Goal: Check status: Check status

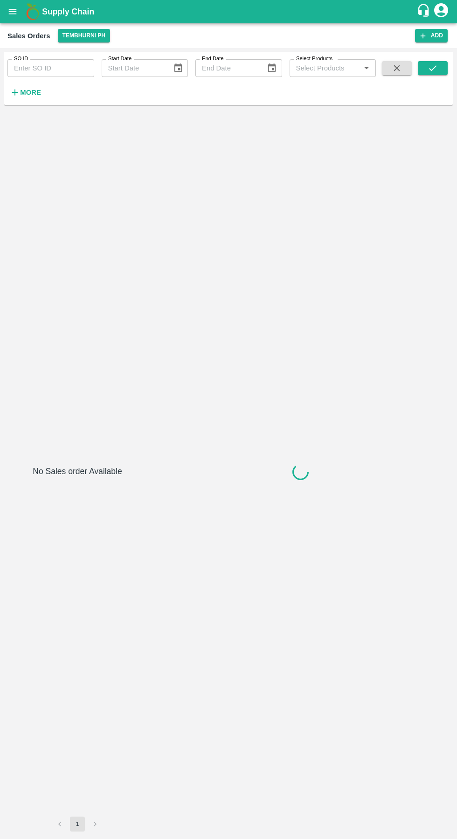
type input "606250"
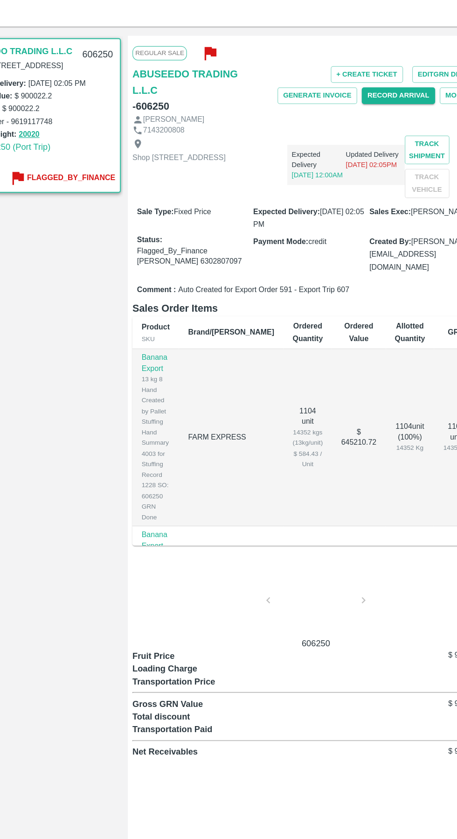
scroll to position [0, 5]
